Goal: Transaction & Acquisition: Purchase product/service

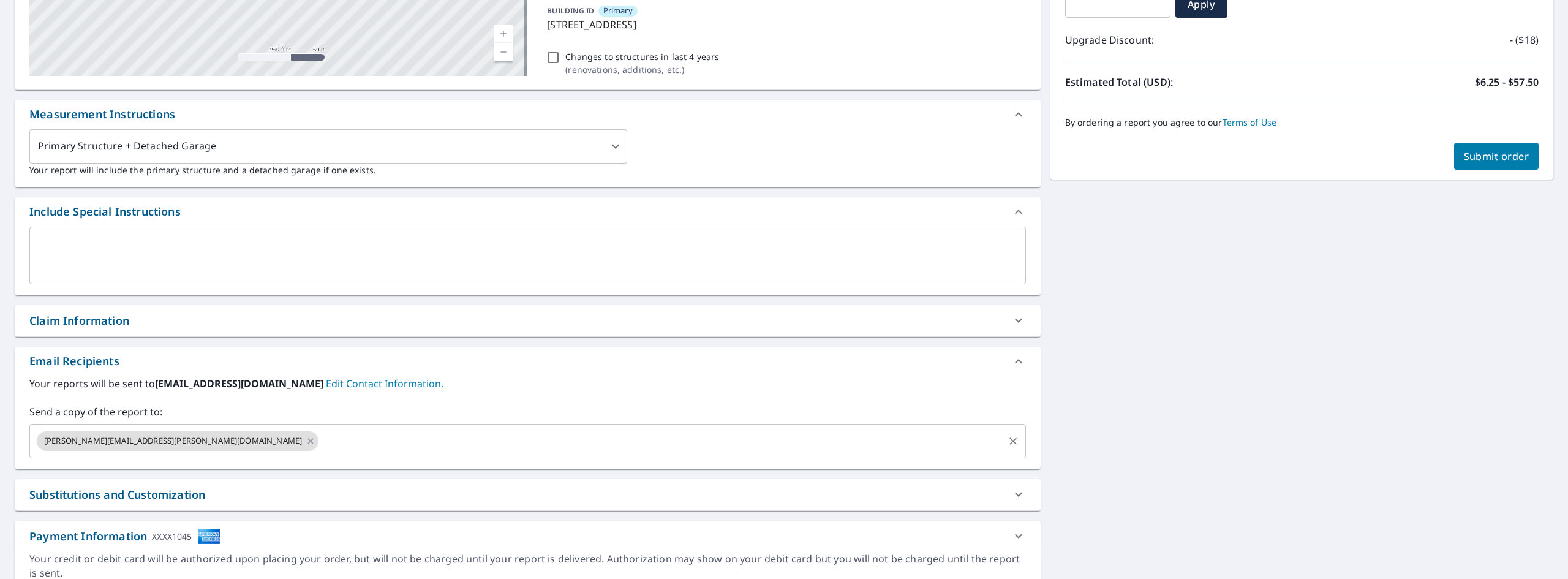
scroll to position [246, 0]
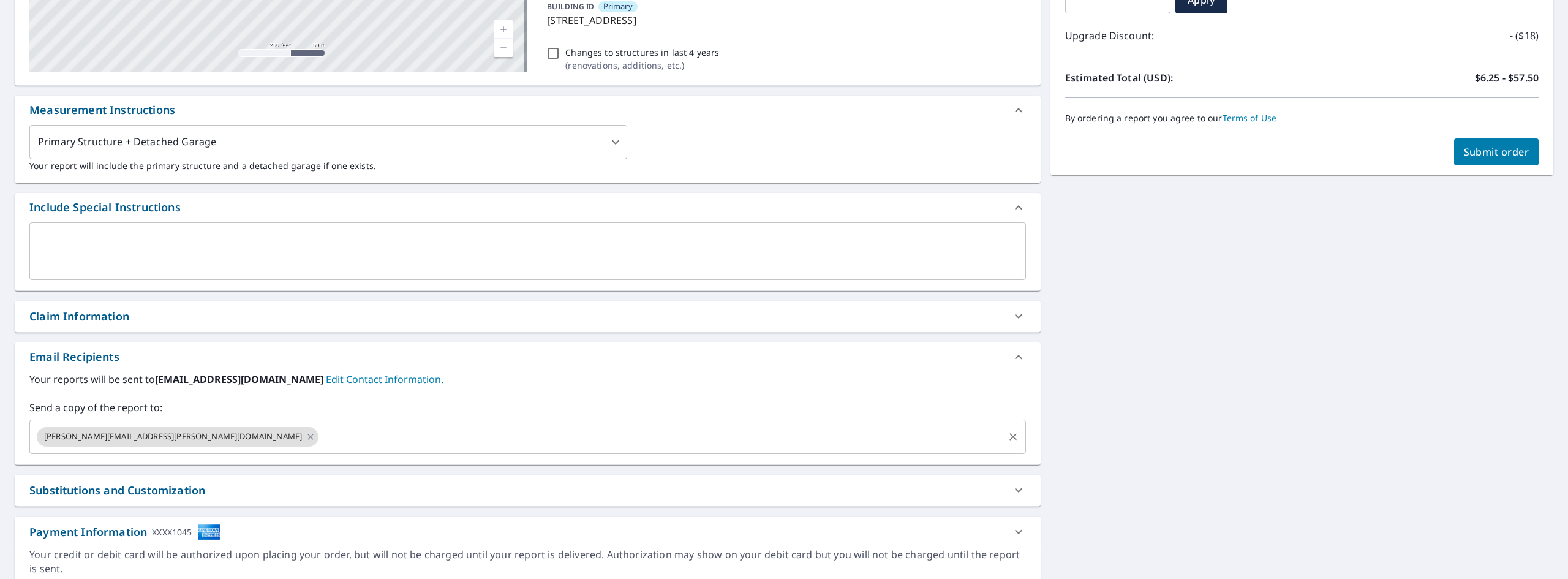
click at [306, 434] on icon at bounding box center [311, 436] width 9 height 13
checkbox input "true"
click at [131, 434] on input "text" at bounding box center [518, 436] width 967 height 24
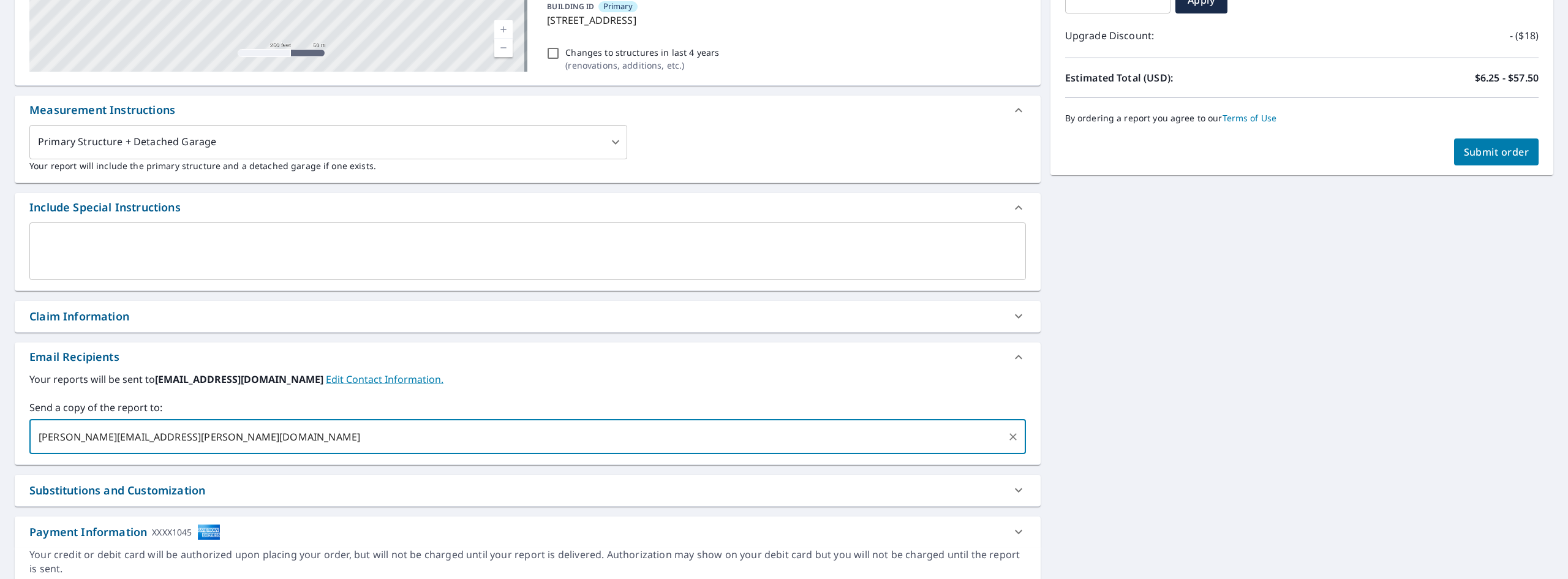
type input "[PERSON_NAME][EMAIL_ADDRESS][PERSON_NAME][DOMAIN_NAME]"
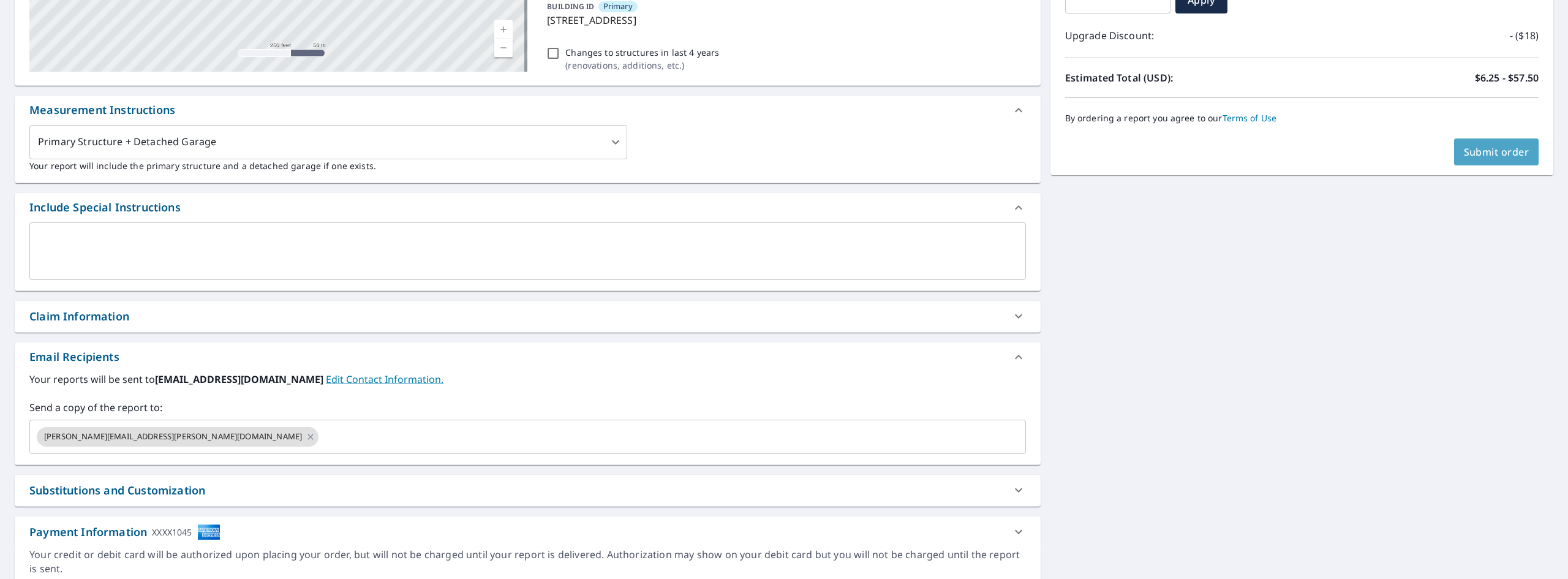
click at [1493, 147] on span "Submit order" at bounding box center [1496, 152] width 65 height 13
checkbox input "true"
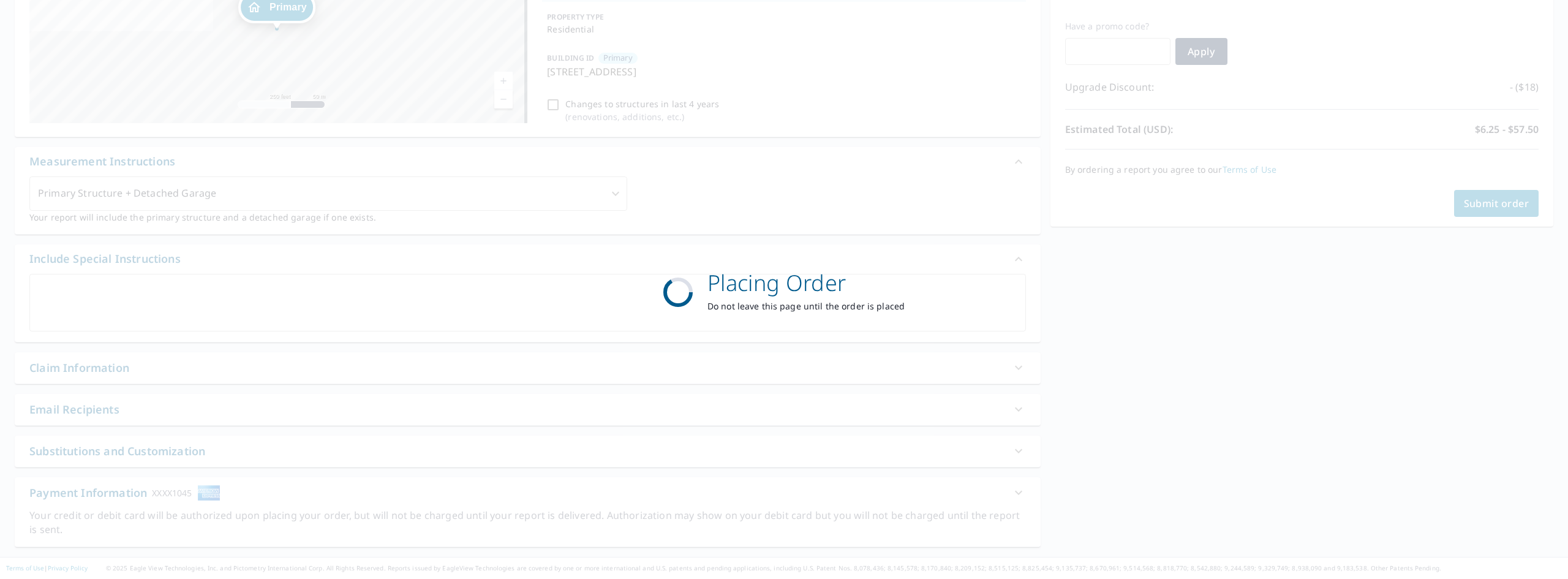
scroll to position [194, 0]
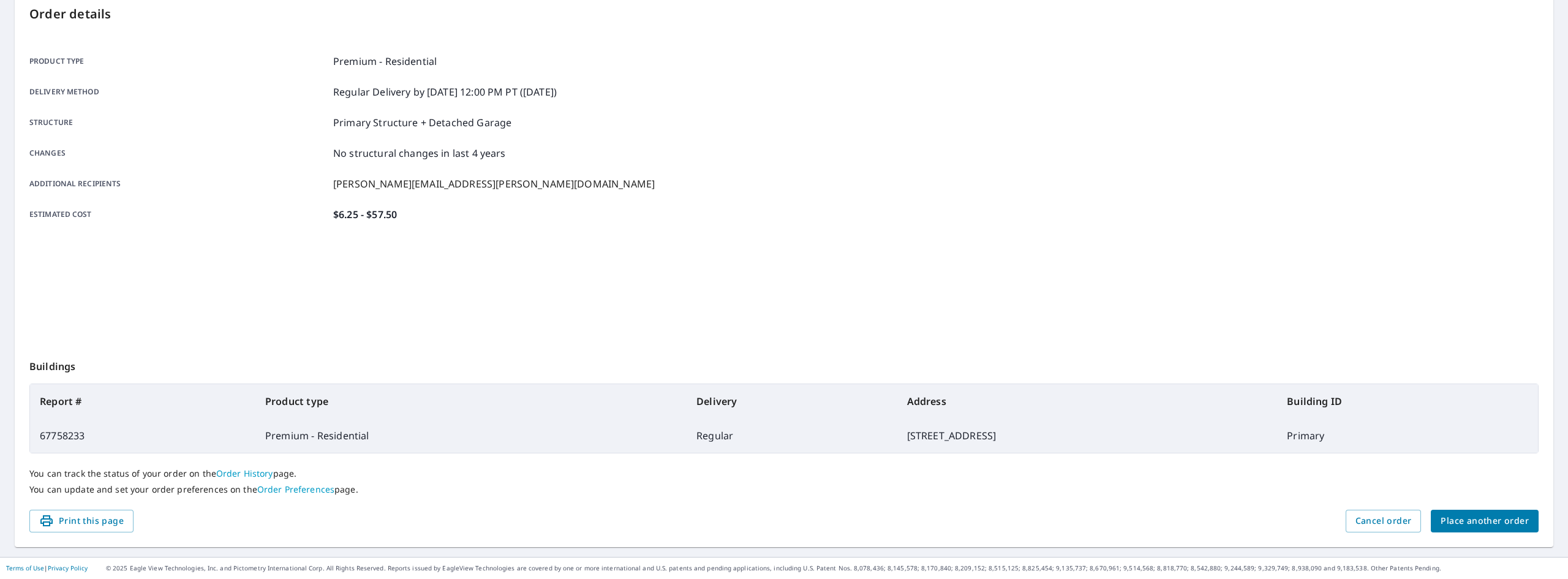
scroll to position [133, 0]
